Goal: Information Seeking & Learning: Learn about a topic

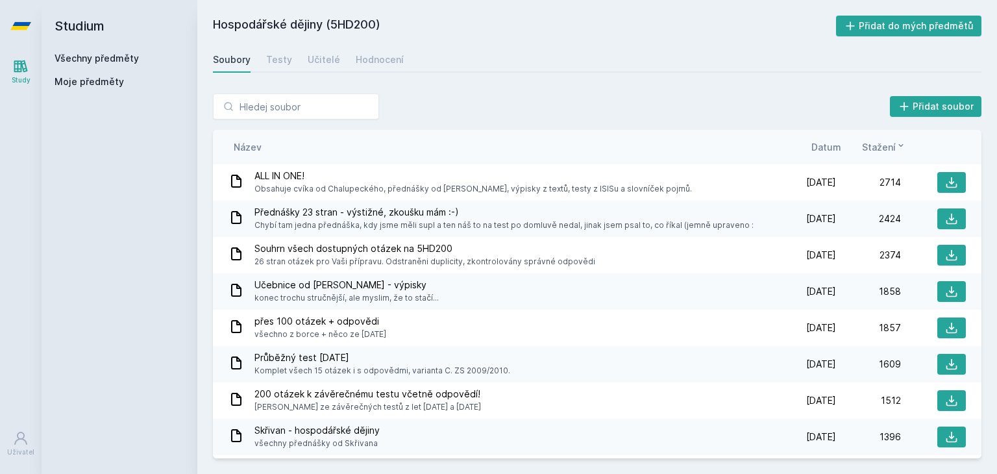
drag, startPoint x: 69, startPoint y: 68, endPoint x: 69, endPoint y: 60, distance: 7.8
click at [69, 67] on div "Všechny předměty Moje předměty" at bounding box center [119, 73] width 130 height 42
click at [72, 58] on link "Všechny předměty" at bounding box center [96, 58] width 84 height 11
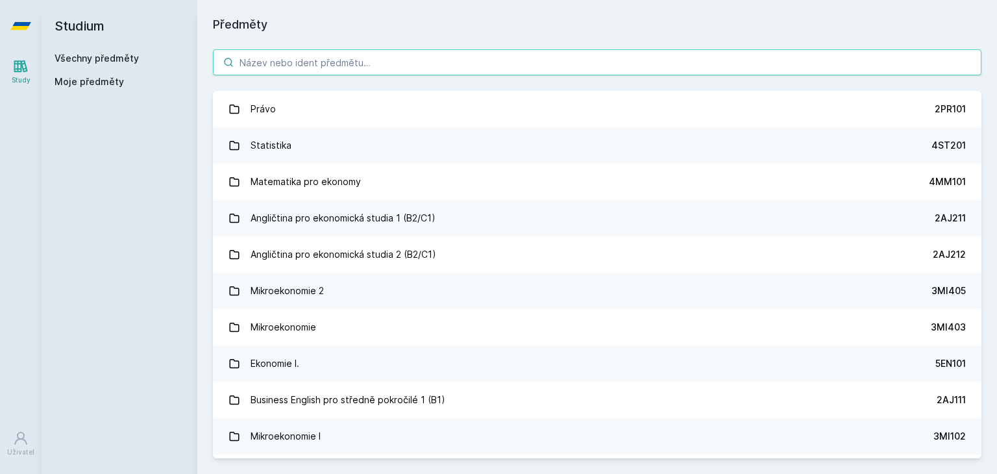
click at [351, 64] on input "search" at bounding box center [597, 62] width 768 height 26
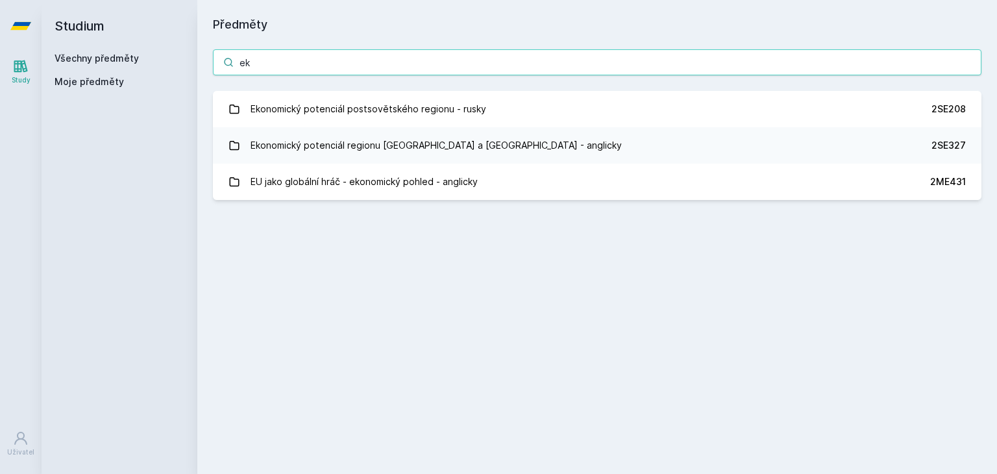
type input "e"
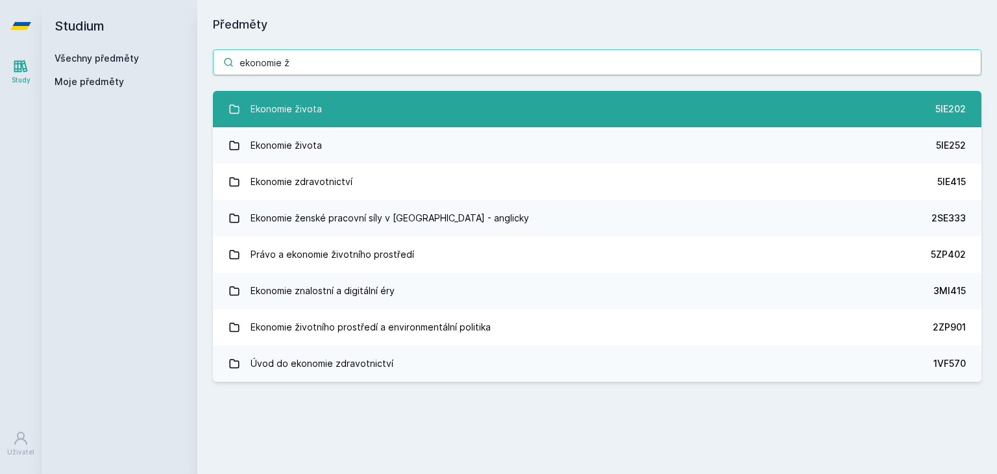
type input "ekonomie ž"
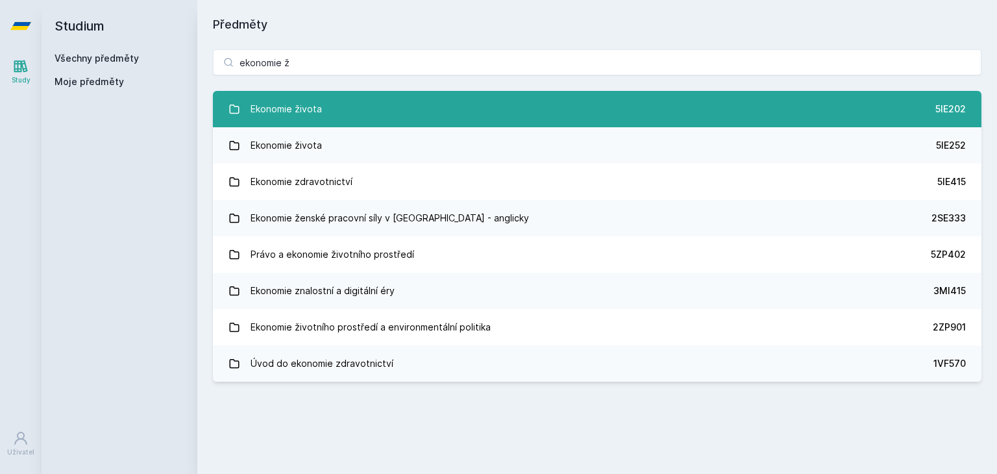
click at [304, 102] on div "Ekonomie života" at bounding box center [285, 109] width 71 height 26
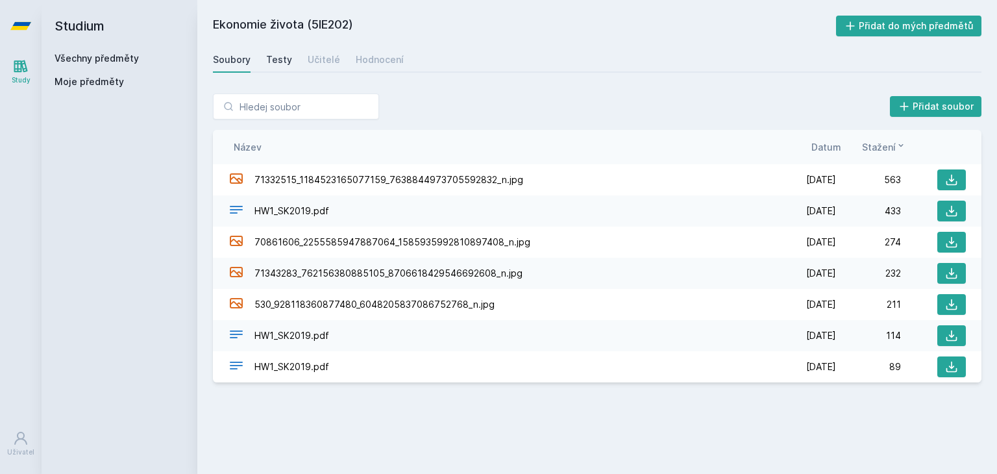
click at [270, 55] on div "Testy" at bounding box center [279, 59] width 26 height 13
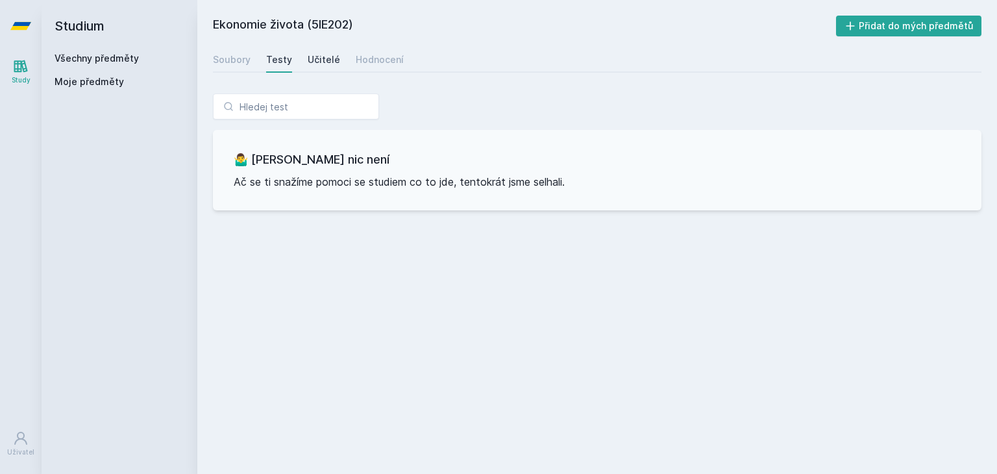
click at [327, 53] on div "Učitelé" at bounding box center [324, 59] width 32 height 13
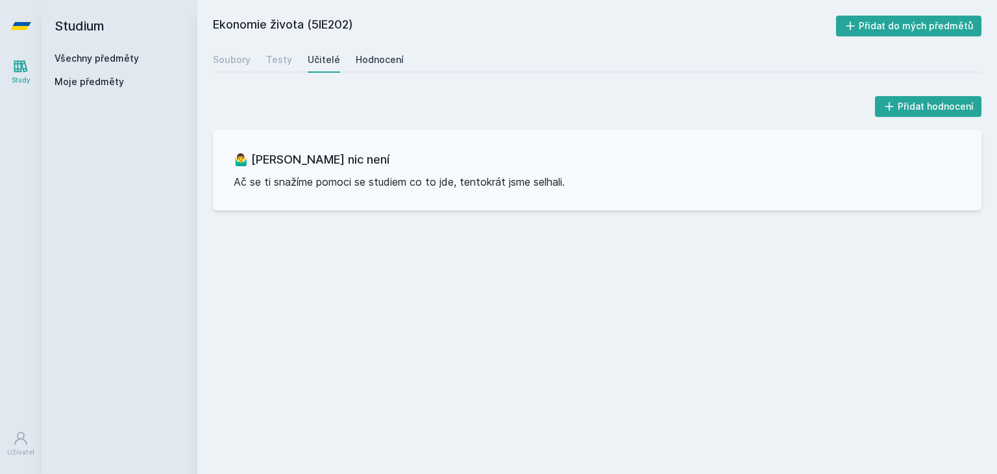
click at [365, 52] on link "Hodnocení" at bounding box center [380, 60] width 48 height 26
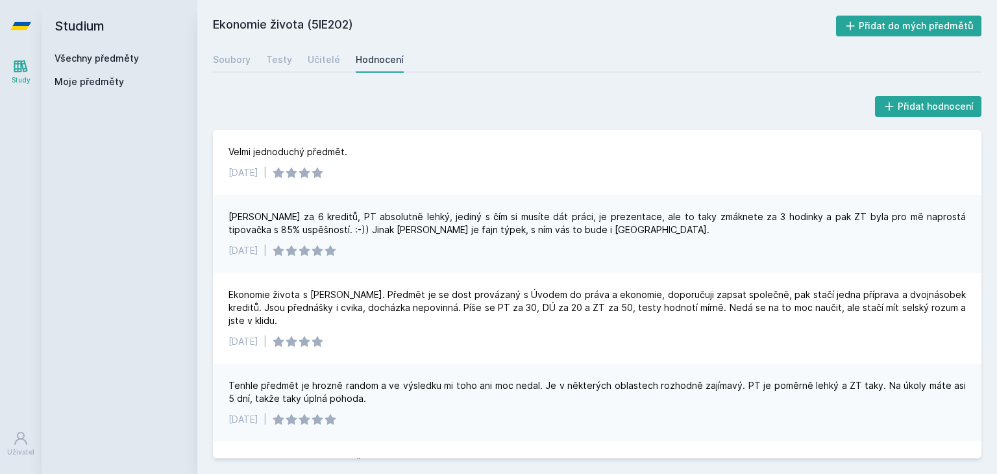
drag, startPoint x: 313, startPoint y: 25, endPoint x: 357, endPoint y: 27, distance: 44.2
click at [357, 27] on h2 "Ekonomie života (5IE202)" at bounding box center [524, 26] width 623 height 21
drag, startPoint x: 311, startPoint y: 26, endPoint x: 349, endPoint y: 23, distance: 37.7
click at [349, 23] on h2 "Ekonomie života (5IE202)" at bounding box center [524, 26] width 623 height 21
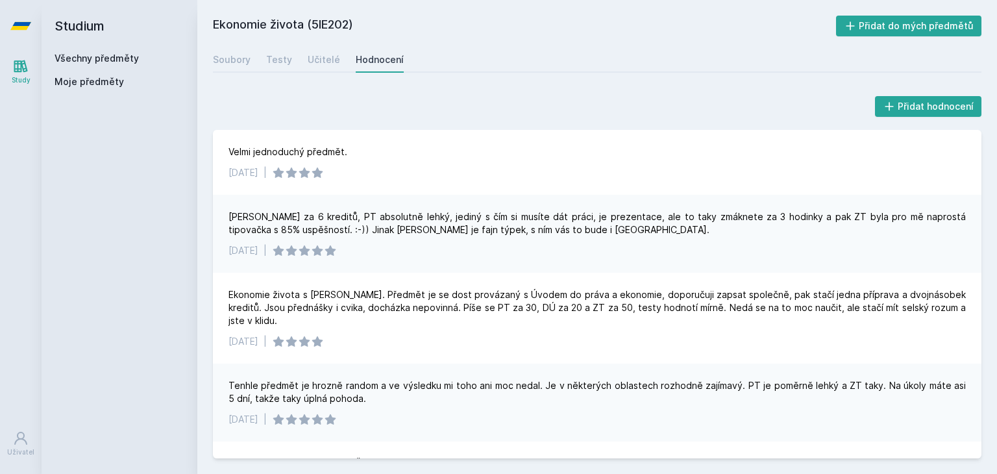
copy h2 "5IE202"
